Goal: Task Accomplishment & Management: Manage account settings

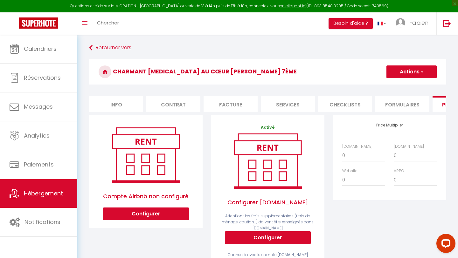
scroll to position [0, 159]
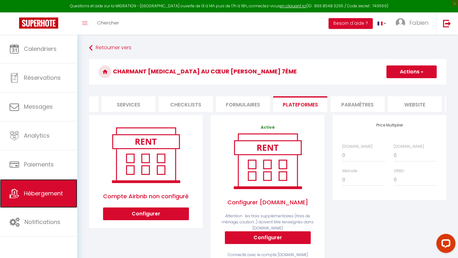
click at [27, 184] on link "Hébergement" at bounding box center [38, 194] width 77 height 29
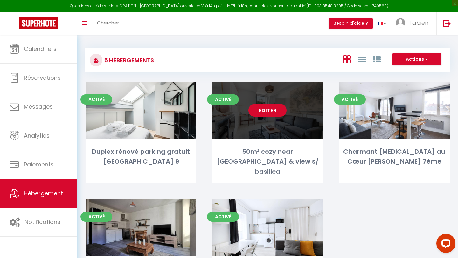
click at [265, 112] on link "Editer" at bounding box center [268, 110] width 38 height 13
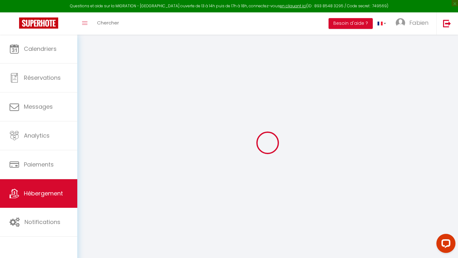
select select
checkbox input "true"
checkbox input "false"
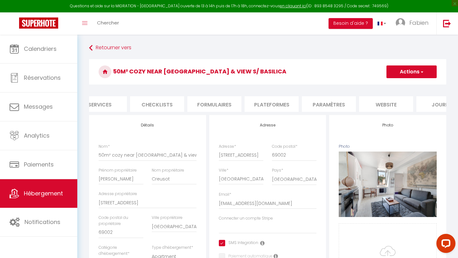
scroll to position [0, 192]
click at [261, 103] on li "Plateformes" at bounding box center [268, 104] width 54 height 16
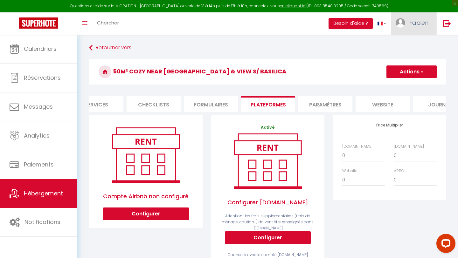
click at [407, 24] on link "Fabien" at bounding box center [414, 23] width 46 height 22
click at [407, 57] on link "Équipe" at bounding box center [411, 55] width 47 height 11
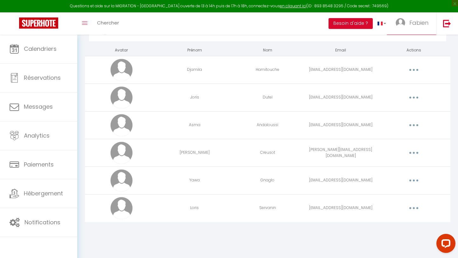
scroll to position [35, 0]
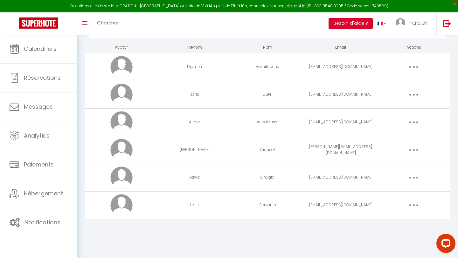
click at [347, 152] on td "[PERSON_NAME][EMAIL_ADDRESS][DOMAIN_NAME]" at bounding box center [340, 150] width 73 height 28
click at [410, 149] on button "button" at bounding box center [414, 150] width 18 height 10
click at [388, 162] on link "Editer" at bounding box center [397, 164] width 47 height 11
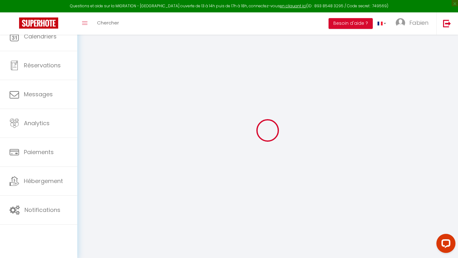
type input "[PERSON_NAME]"
type input "Creusot"
type input "[PERSON_NAME][EMAIL_ADDRESS][DOMAIN_NAME]"
type textarea "[URL][DOMAIN_NAME]"
checkbox input "true"
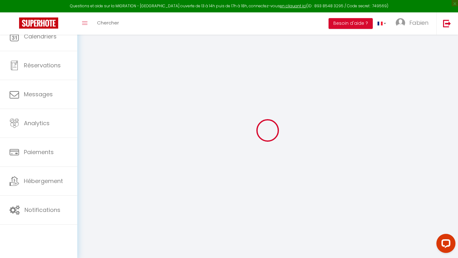
checkbox input "true"
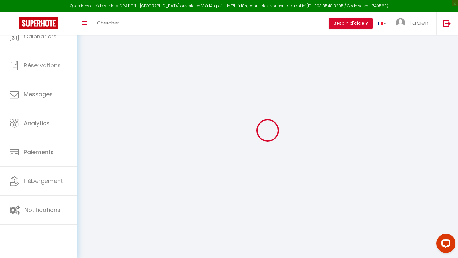
checkbox input "true"
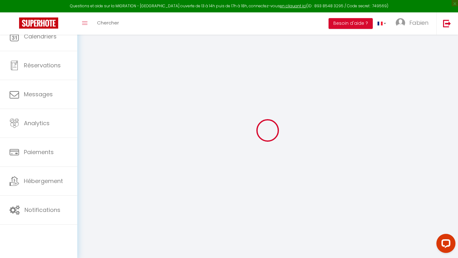
checkbox input "true"
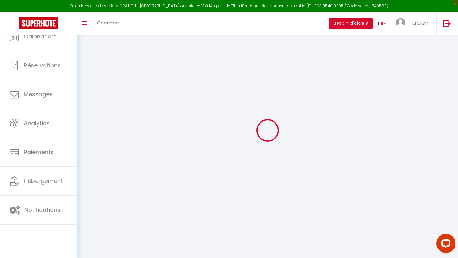
checkbox input "true"
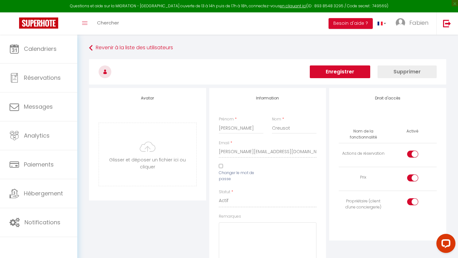
click at [412, 76] on button "Supprimer" at bounding box center [407, 72] width 59 height 13
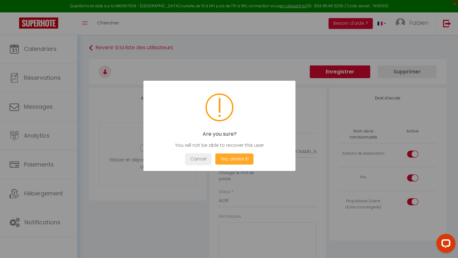
click at [245, 159] on button "Yes, delete it!" at bounding box center [234, 159] width 38 height 11
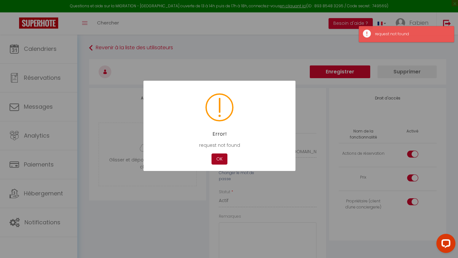
click at [219, 159] on button "OK" at bounding box center [220, 159] width 16 height 11
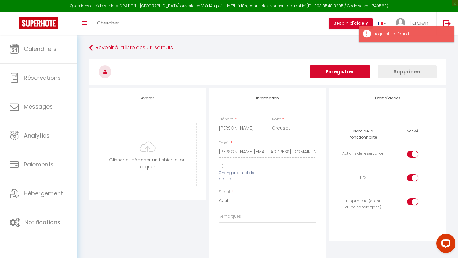
click at [412, 155] on div at bounding box center [412, 154] width 11 height 7
click at [413, 155] on input "checkbox" at bounding box center [418, 156] width 11 height 10
checkbox input "false"
click at [412, 175] on div at bounding box center [412, 178] width 11 height 7
click at [413, 175] on input "checkbox" at bounding box center [418, 180] width 11 height 10
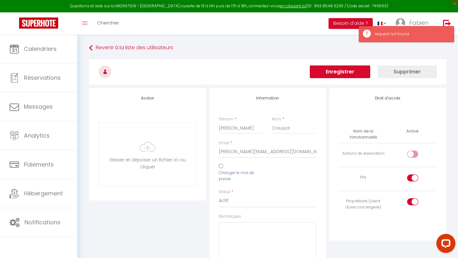
checkbox input "false"
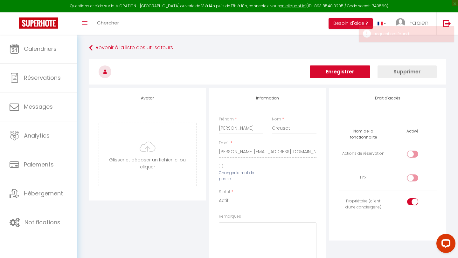
click at [413, 201] on input "checkbox" at bounding box center [418, 204] width 11 height 10
checkbox input "false"
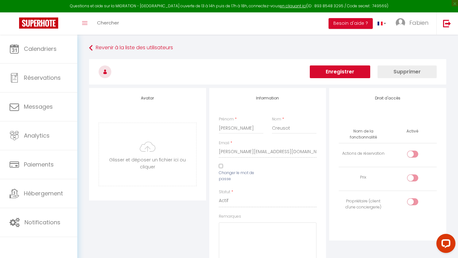
click at [400, 72] on button "Supprimer" at bounding box center [407, 72] width 59 height 13
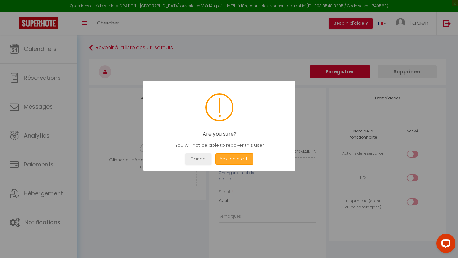
click at [240, 161] on button "Yes, delete it!" at bounding box center [234, 159] width 38 height 11
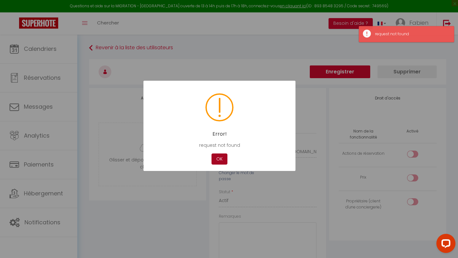
click at [224, 160] on button "OK" at bounding box center [220, 159] width 16 height 11
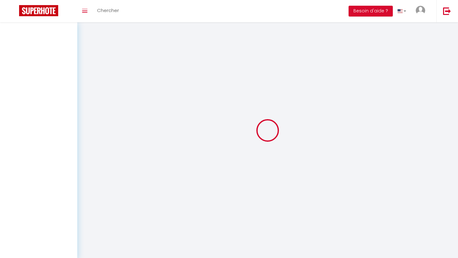
type input "[PERSON_NAME]"
type input "Creusot"
type input "[PERSON_NAME][EMAIL_ADDRESS][DOMAIN_NAME]"
type textarea "[URL][DOMAIN_NAME]"
checkbox input "true"
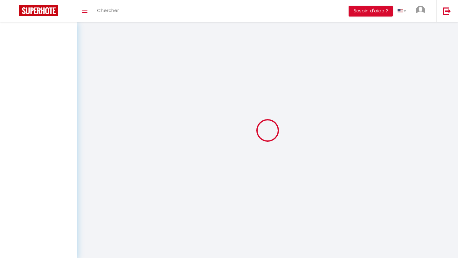
checkbox input "true"
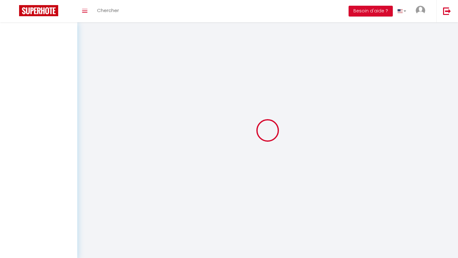
checkbox input "true"
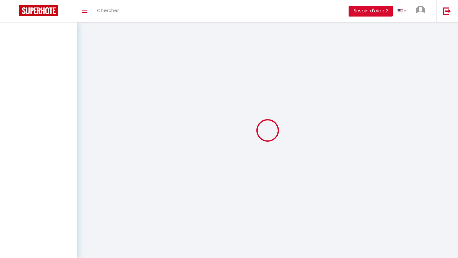
checkbox input "true"
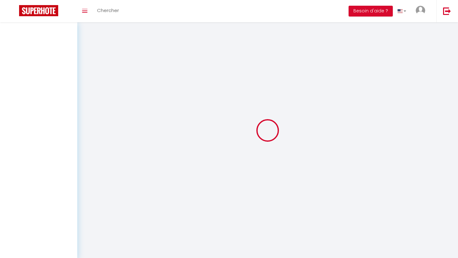
checkbox input "true"
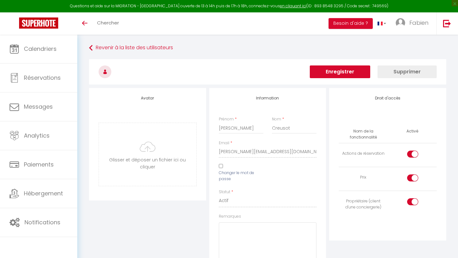
click at [399, 73] on button "Supprimer" at bounding box center [407, 72] width 59 height 13
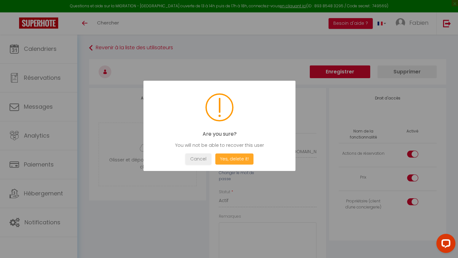
click at [243, 157] on button "Yes, delete it!" at bounding box center [234, 159] width 38 height 11
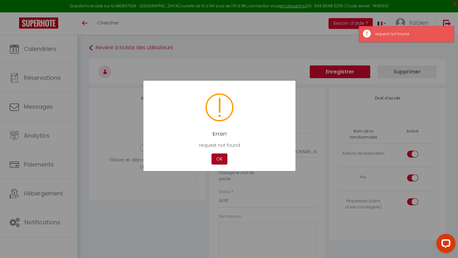
click at [223, 160] on button "OK" at bounding box center [220, 159] width 16 height 11
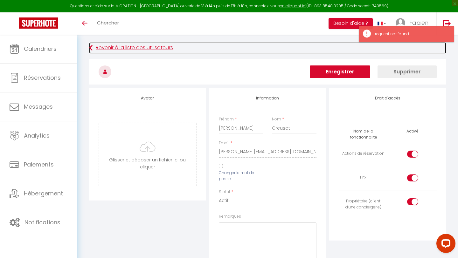
click at [91, 49] on icon at bounding box center [91, 47] width 4 height 11
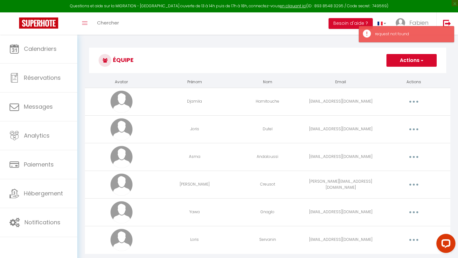
click at [409, 61] on button "Actions" at bounding box center [412, 60] width 50 height 13
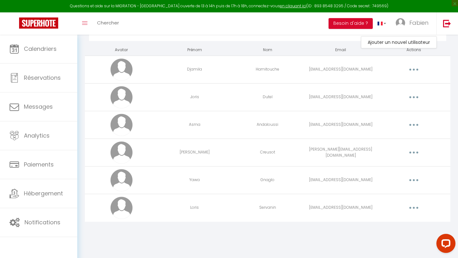
scroll to position [35, 0]
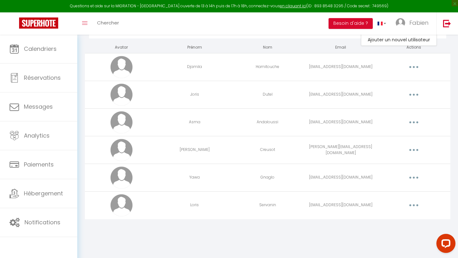
click at [418, 152] on button "button" at bounding box center [414, 150] width 18 height 10
click at [397, 176] on link "Supprimer" at bounding box center [397, 176] width 47 height 11
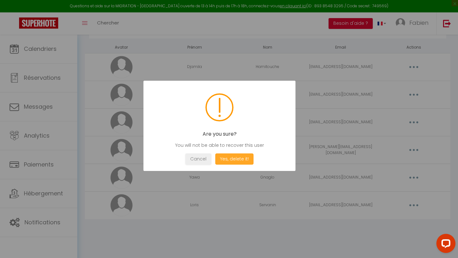
click at [244, 161] on button "Yes, delete it!" at bounding box center [234, 159] width 38 height 11
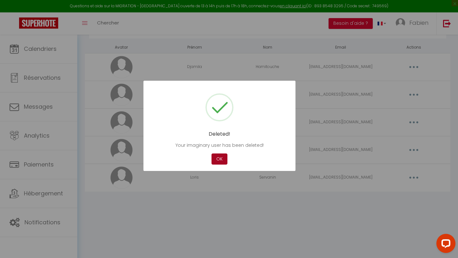
click at [222, 159] on button "OK" at bounding box center [220, 159] width 16 height 11
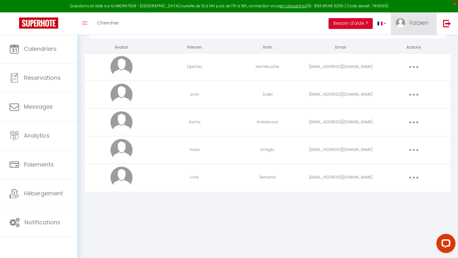
click at [420, 26] on span "Fabien" at bounding box center [419, 23] width 19 height 8
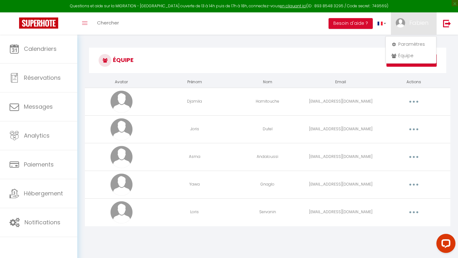
click at [334, 63] on h3 "Équipe" at bounding box center [267, 60] width 357 height 25
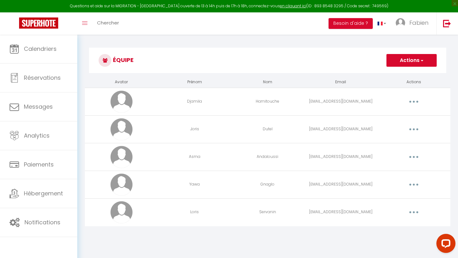
click at [395, 63] on button "Actions" at bounding box center [412, 60] width 50 height 13
click at [392, 75] on link "Ajouter un nouvel utilisateur" at bounding box center [399, 74] width 75 height 8
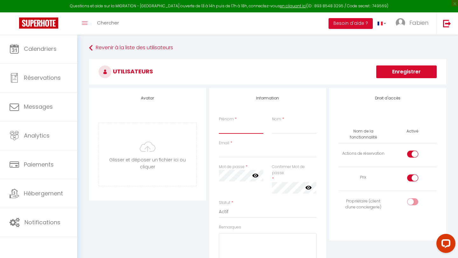
click at [241, 125] on input "Prénom" at bounding box center [241, 128] width 45 height 11
type input "[PERSON_NAME]"
click at [278, 131] on input "Nom" at bounding box center [294, 128] width 45 height 11
type input "Creusot"
click at [244, 153] on input "Email" at bounding box center [268, 151] width 98 height 11
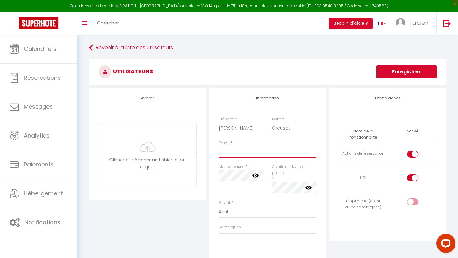
click at [239, 153] on input "Email" at bounding box center [268, 151] width 98 height 11
paste input "superhote@creusot.pro"
type input "superhote@creusot.pro"
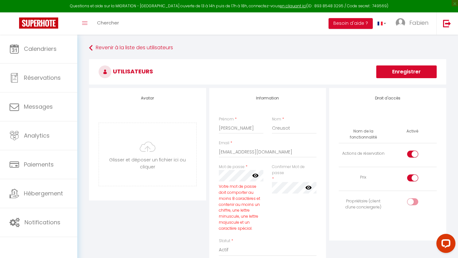
click at [257, 175] on icon at bounding box center [255, 176] width 6 height 6
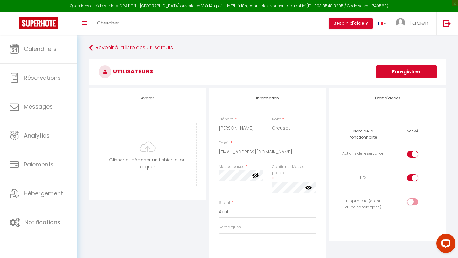
click at [311, 188] on icon at bounding box center [309, 188] width 6 height 4
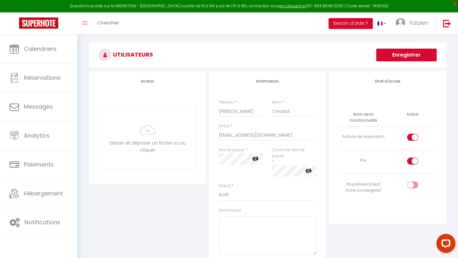
scroll to position [25, 0]
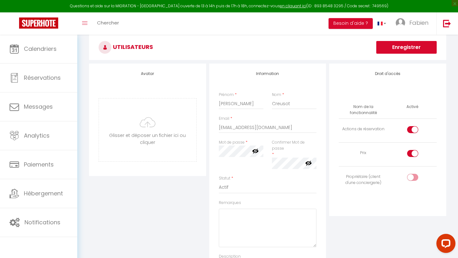
click at [328, 205] on div "Droit d'accès Nom de la fonctionnalité Activé Actions de réservation Prix Propr…" at bounding box center [388, 180] width 120 height 232
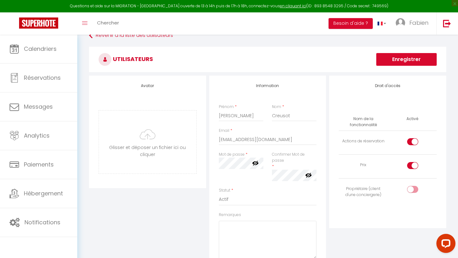
scroll to position [12, 0]
click at [413, 187] on input "checkbox" at bounding box center [418, 192] width 11 height 10
checkbox input "true"
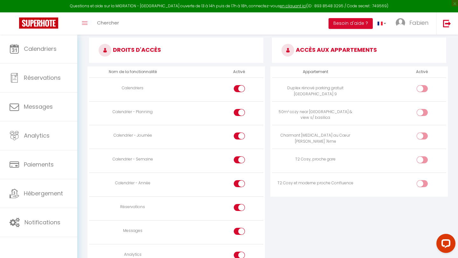
scroll to position [319, 0]
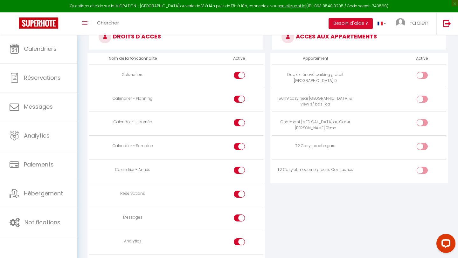
click at [420, 102] on div at bounding box center [422, 99] width 11 height 7
click at [422, 102] on input "checkbox" at bounding box center [427, 101] width 11 height 10
checkbox input "true"
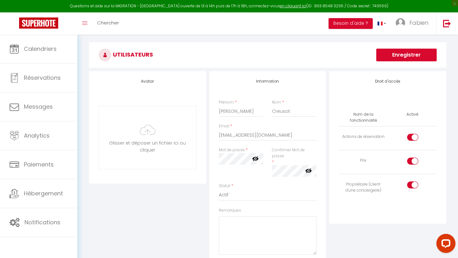
scroll to position [0, 0]
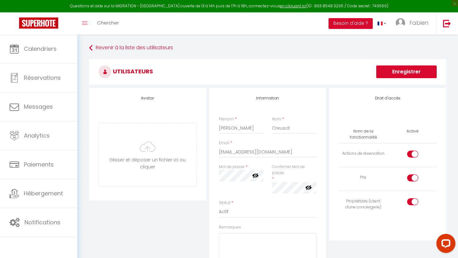
click at [409, 72] on button "Enregistrer" at bounding box center [407, 72] width 60 height 13
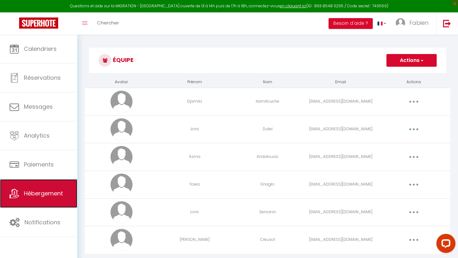
click at [32, 187] on link "Hébergement" at bounding box center [38, 194] width 77 height 29
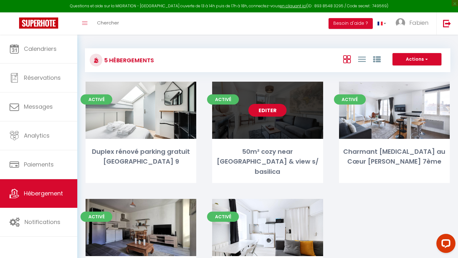
click at [278, 110] on link "Editer" at bounding box center [268, 110] width 38 height 13
click at [265, 109] on link "Editer" at bounding box center [268, 110] width 38 height 13
click at [275, 110] on link "Editer" at bounding box center [268, 110] width 38 height 13
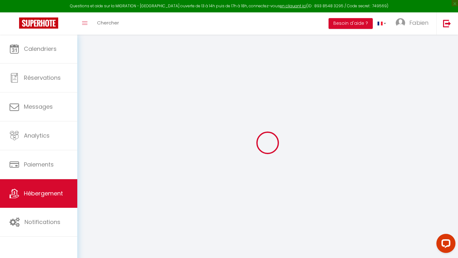
select select
checkbox input "true"
checkbox input "false"
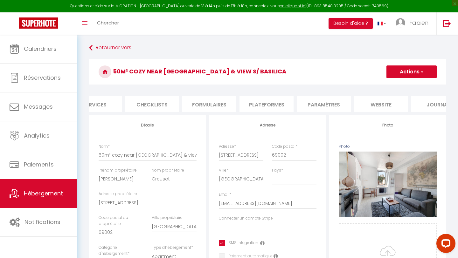
scroll to position [0, 201]
click at [264, 105] on li "Plateformes" at bounding box center [259, 104] width 54 height 16
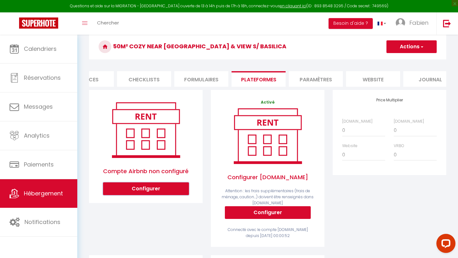
click at [152, 193] on button "Configurer" at bounding box center [146, 189] width 86 height 13
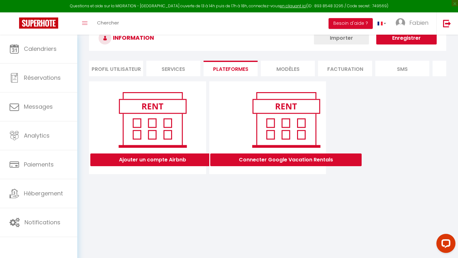
scroll to position [35, 0]
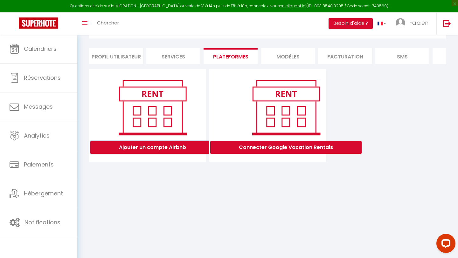
click at [175, 149] on button "Ajouter un compte Airbnb" at bounding box center [152, 147] width 124 height 13
